Goal: Task Accomplishment & Management: Use online tool/utility

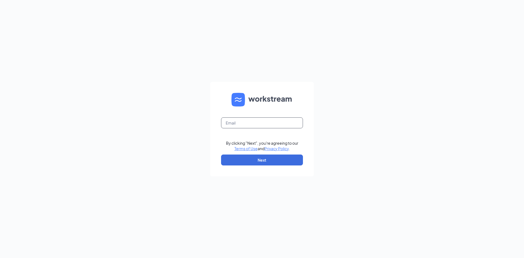
click at [243, 119] on input "text" at bounding box center [262, 122] width 82 height 11
click at [249, 125] on input "text" at bounding box center [262, 122] width 82 height 11
type input "harmonyblessie7@gmail.com"
click at [250, 162] on button "Next" at bounding box center [262, 159] width 82 height 11
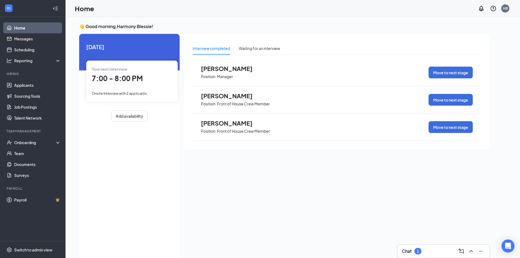
click at [120, 87] on div "Your next interview 7:00 - 8:00 PM Onsite Interview with 2 applicants" at bounding box center [131, 81] width 91 height 41
